Goal: Transaction & Acquisition: Purchase product/service

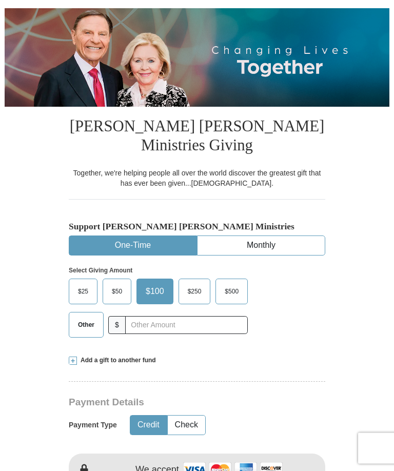
scroll to position [110, 0]
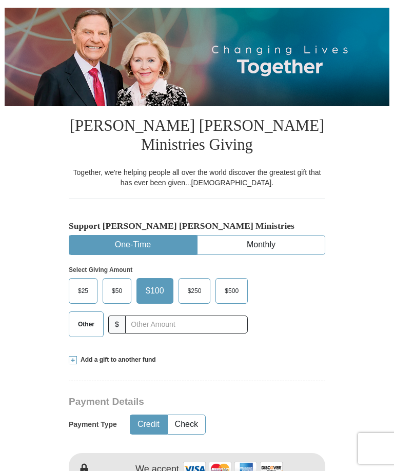
click at [114, 292] on span "$50" at bounding box center [117, 290] width 21 height 15
click at [0, 0] on input "$50" at bounding box center [0, 0] width 0 height 0
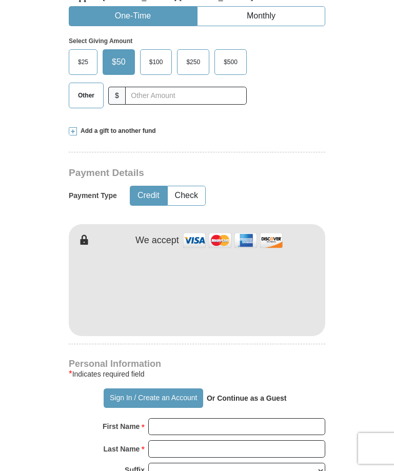
scroll to position [338, 0]
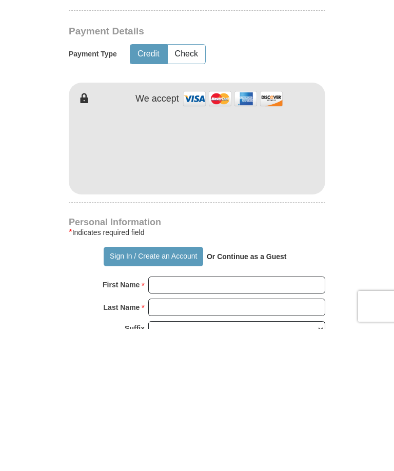
click at [283, 419] on input "First Name *" at bounding box center [236, 427] width 177 height 17
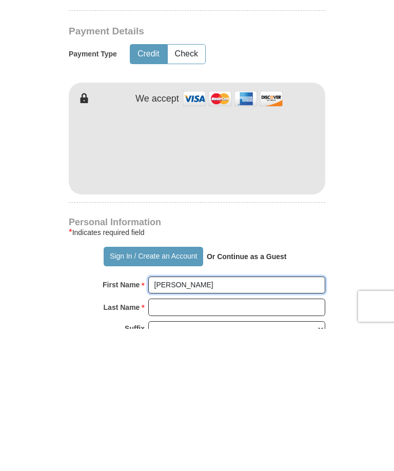
type input "[PERSON_NAME]"
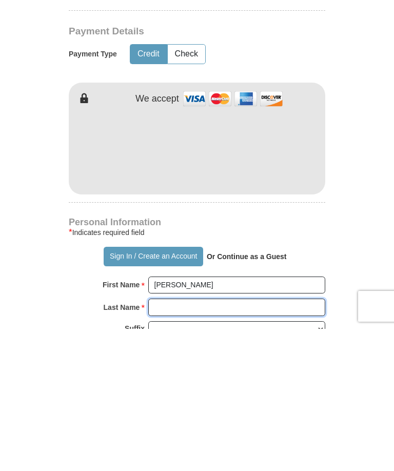
click at [266, 441] on input "Last Name *" at bounding box center [236, 449] width 177 height 17
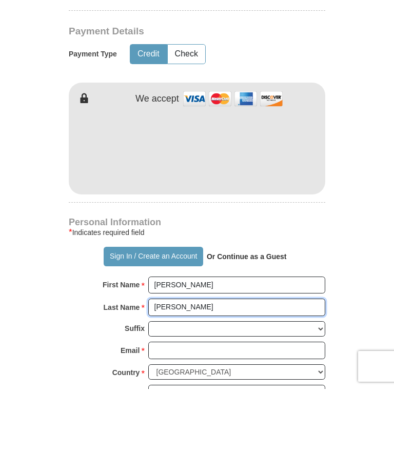
scroll to position [402, 0]
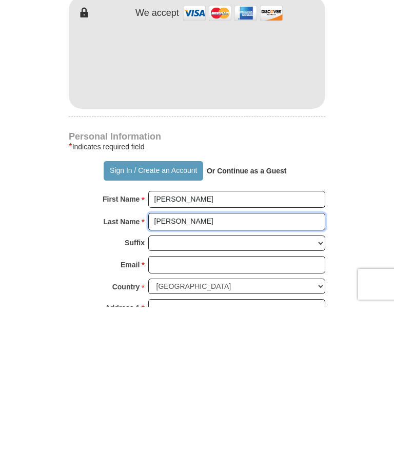
type input "[PERSON_NAME]"
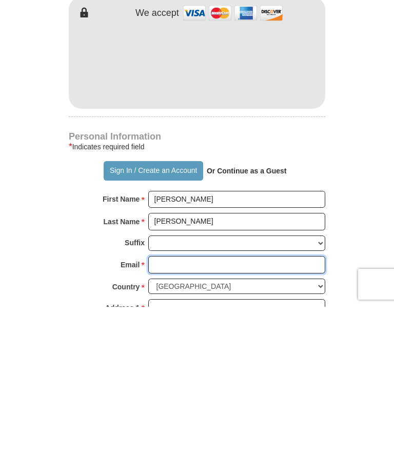
click at [238, 420] on input "Email *" at bounding box center [236, 428] width 177 height 17
type input "[EMAIL_ADDRESS][DOMAIN_NAME]"
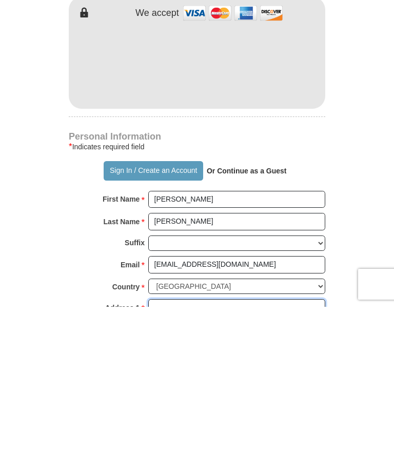
click at [231, 463] on input "Address 1 *" at bounding box center [236, 471] width 177 height 17
click at [171, 463] on input "[STREET_ADDRESS]" at bounding box center [236, 471] width 177 height 17
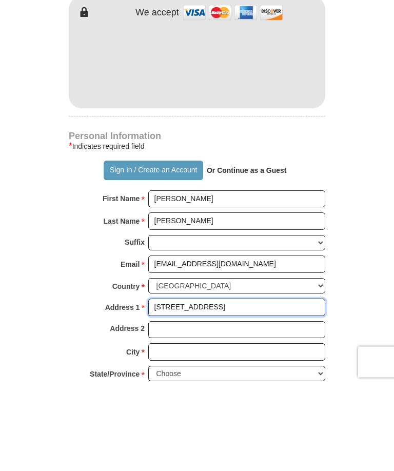
scroll to position [485, 0]
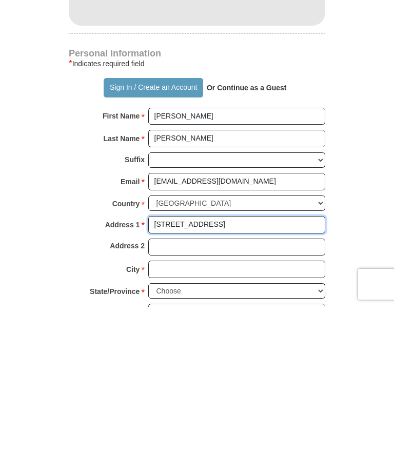
type input "[STREET_ADDRESS]"
click at [213, 425] on input "City *" at bounding box center [236, 433] width 177 height 17
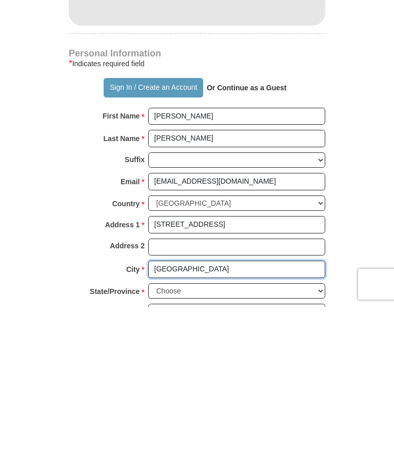
type input "[GEOGRAPHIC_DATA]"
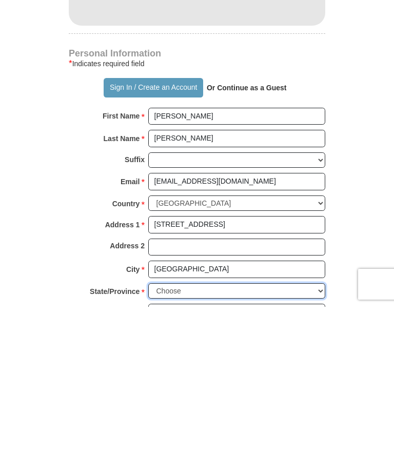
click at [236, 447] on select "Choose [US_STATE] [US_STATE] [US_STATE] [US_STATE] [US_STATE] Armed Forces Amer…" at bounding box center [236, 455] width 177 height 16
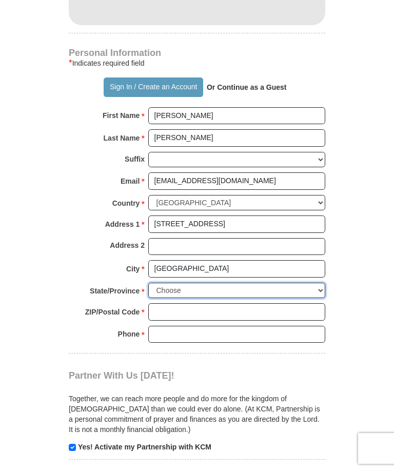
select select "TN"
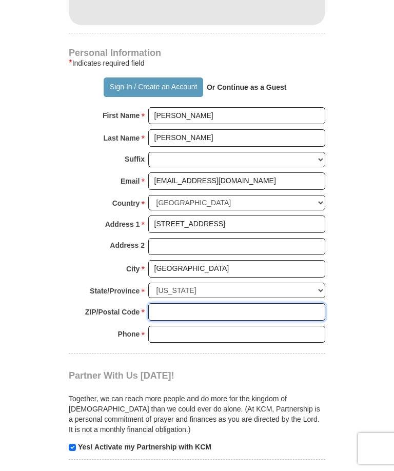
click at [236, 303] on input "ZIP/Postal Code *" at bounding box center [236, 311] width 177 height 17
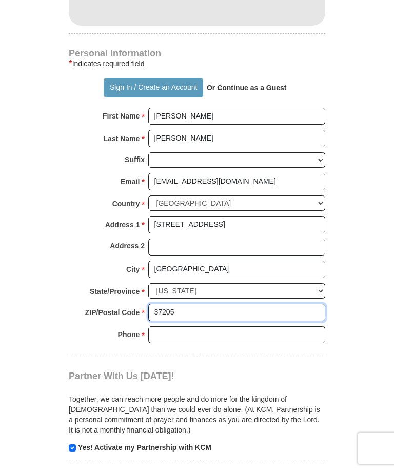
type input "37205"
click at [203, 327] on input "Phone * *" at bounding box center [236, 334] width 177 height 17
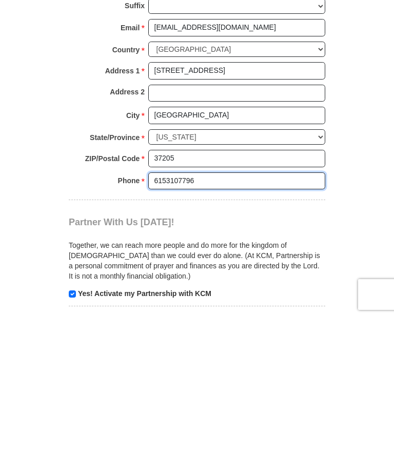
type input "6153107796"
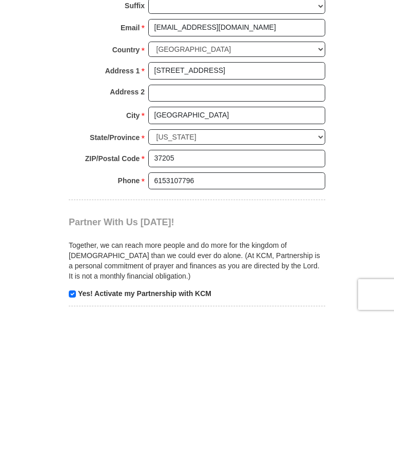
click at [71, 444] on input "checkbox" at bounding box center [72, 447] width 7 height 7
checkbox input "false"
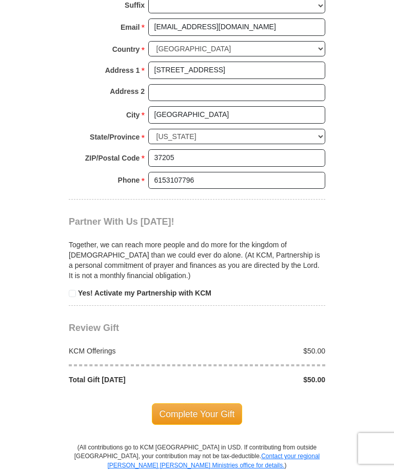
click at [235, 403] on span "Complete Your Gift" at bounding box center [197, 414] width 91 height 22
